Goal: Transaction & Acquisition: Purchase product/service

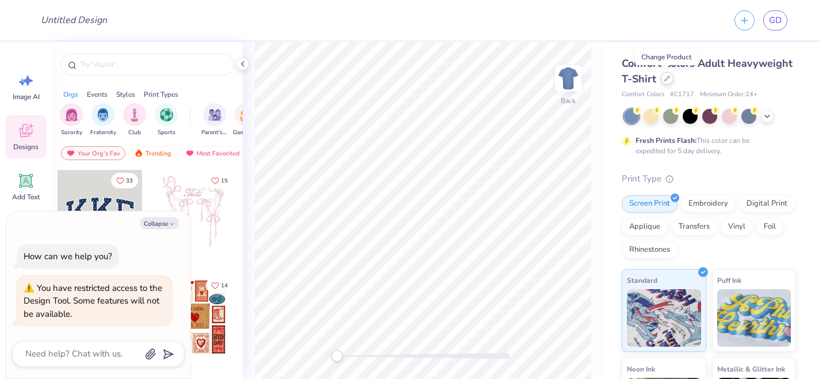
click at [667, 78] on icon at bounding box center [667, 78] width 5 height 5
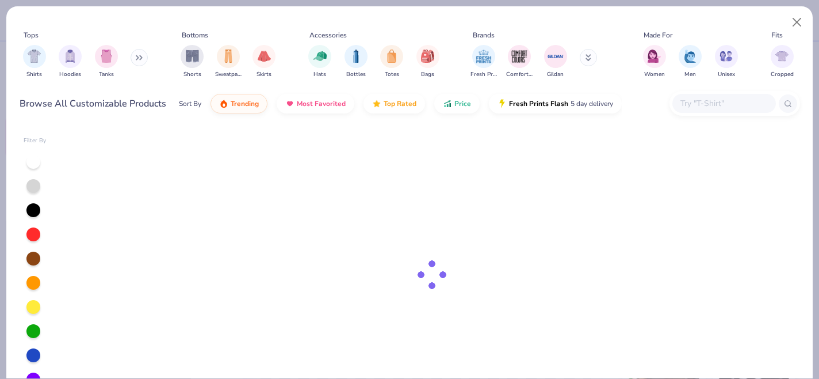
type textarea "x"
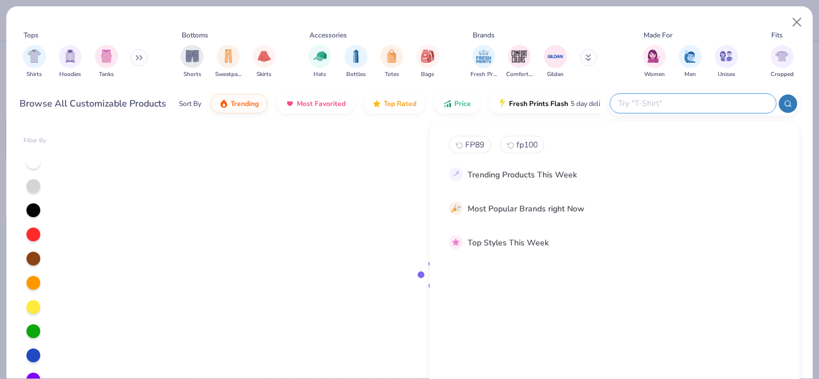
click at [698, 108] on input "text" at bounding box center [692, 103] width 151 height 13
type input "fp10"
type textarea "x"
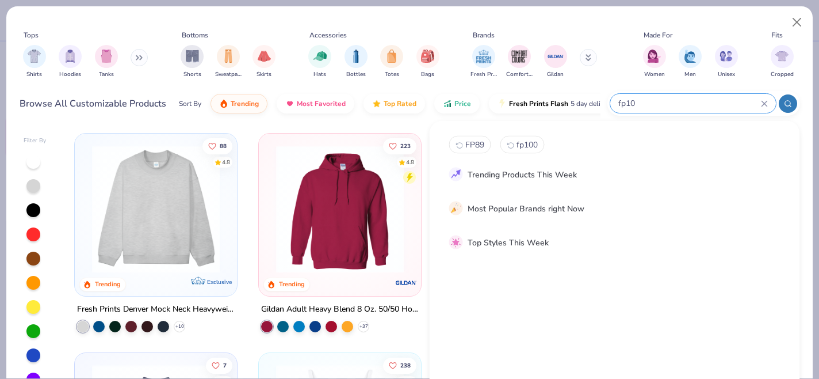
type input "fp101"
type textarea "x"
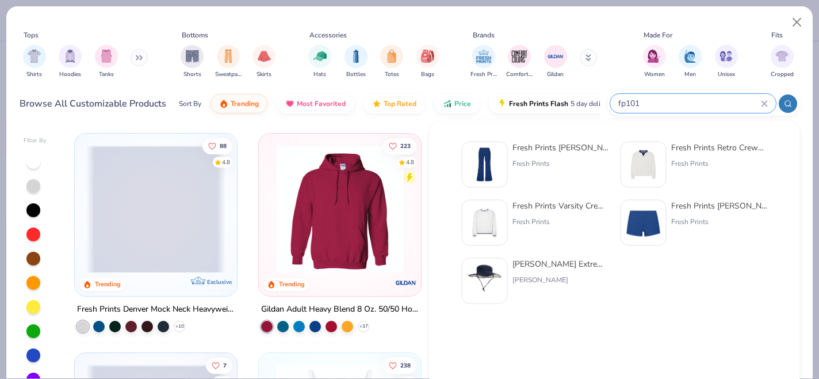
type input "fp101"
click at [562, 145] on div "Fresh Prints [PERSON_NAME]-over Flared Pants" at bounding box center [561, 148] width 97 height 12
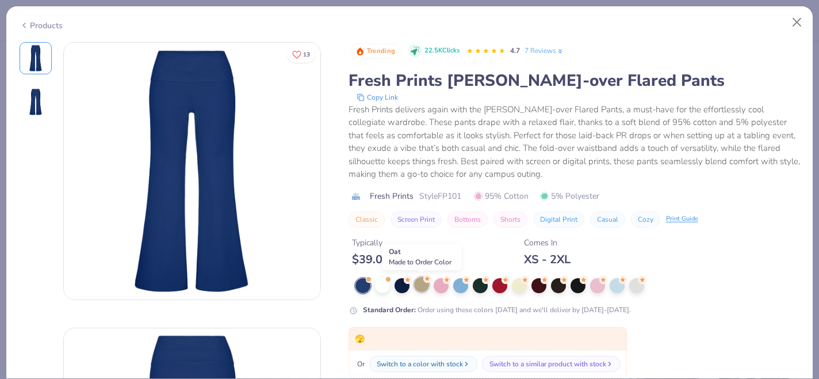
click at [425, 288] on div at bounding box center [421, 284] width 15 height 15
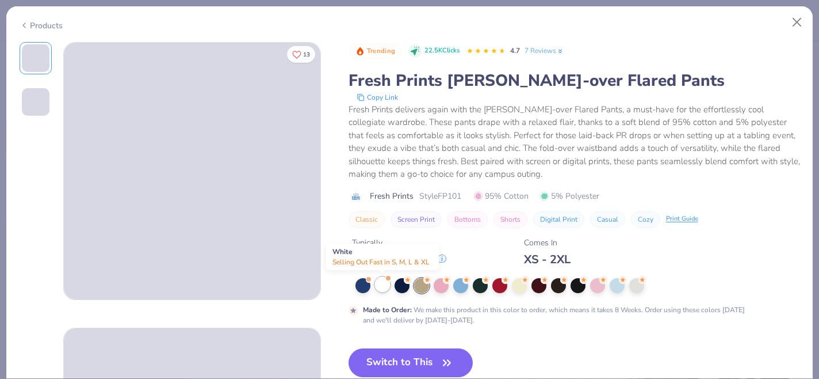
click at [379, 287] on div at bounding box center [382, 284] width 15 height 15
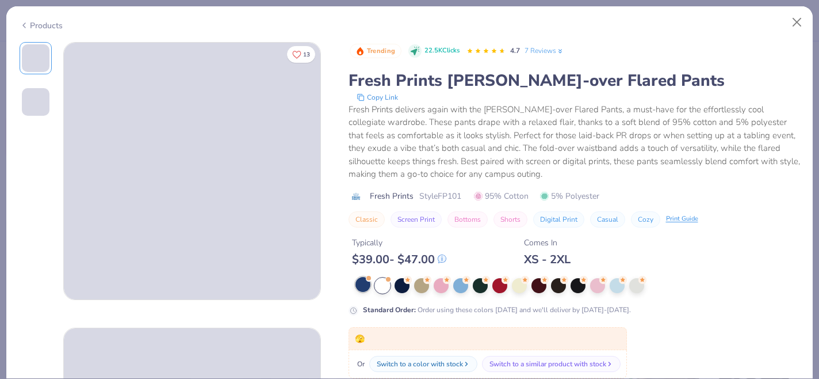
click at [365, 291] on div at bounding box center [363, 284] width 15 height 15
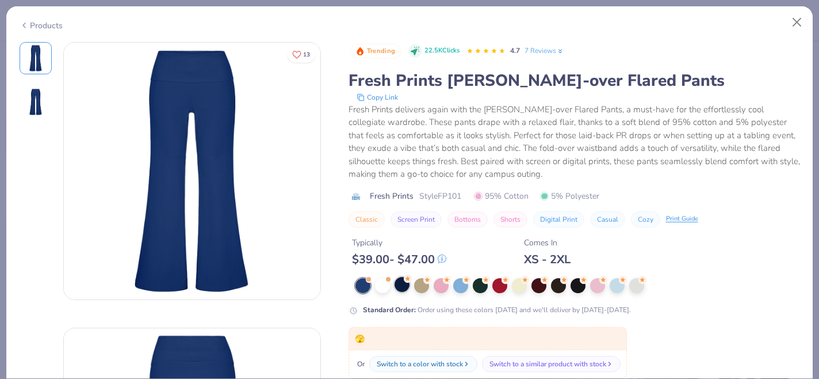
click at [405, 287] on div at bounding box center [402, 284] width 15 height 15
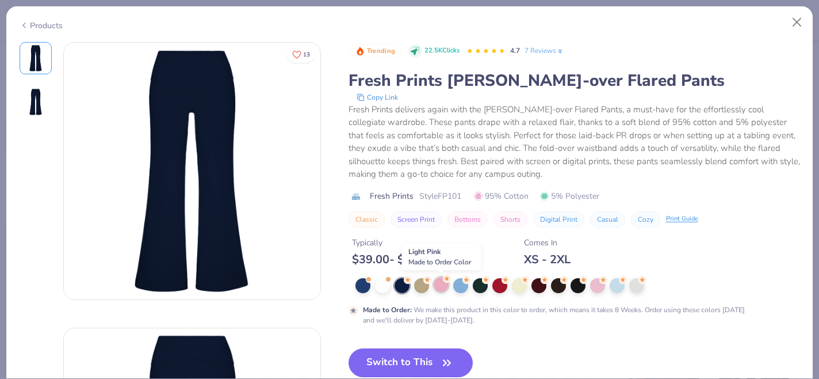
click at [441, 284] on div at bounding box center [441, 284] width 15 height 15
type textarea "x"
